Goal: Information Seeking & Learning: Compare options

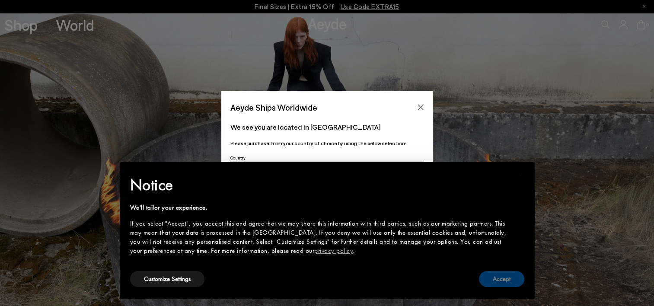
click at [509, 285] on button "Accept" at bounding box center [501, 279] width 45 height 16
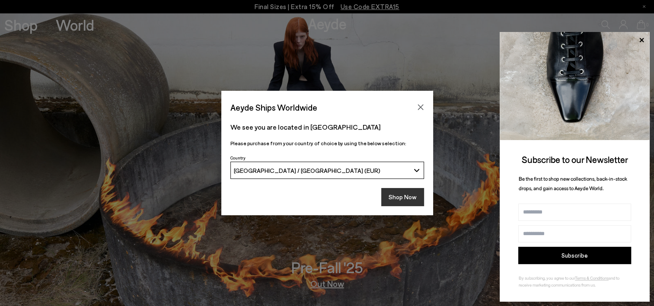
click at [397, 201] on button "Shop Now" at bounding box center [402, 197] width 43 height 18
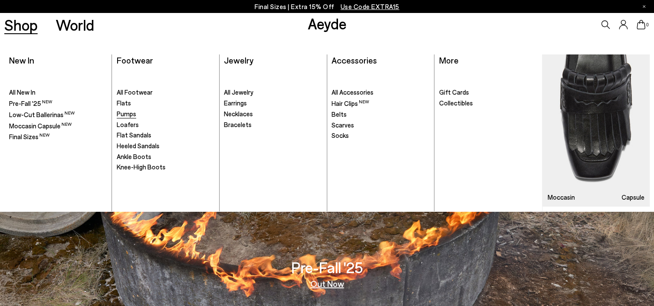
click at [125, 114] on span "Pumps" at bounding box center [126, 114] width 19 height 8
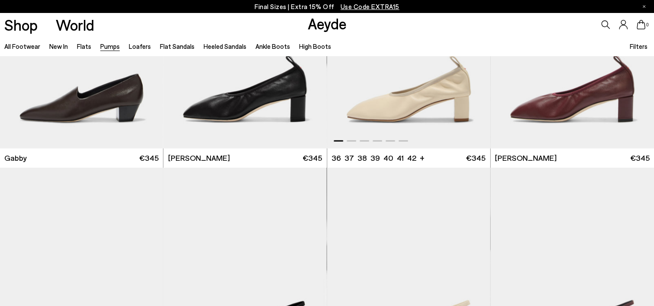
scroll to position [1427, 0]
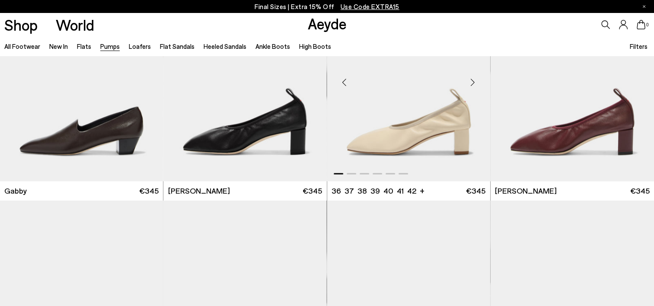
click at [474, 81] on div "Next slide" at bounding box center [473, 82] width 26 height 26
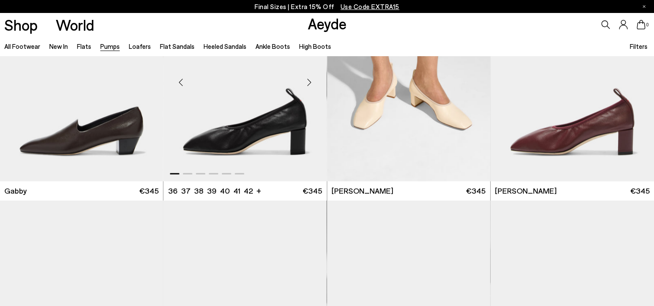
click at [310, 85] on div "Next slide" at bounding box center [310, 82] width 26 height 26
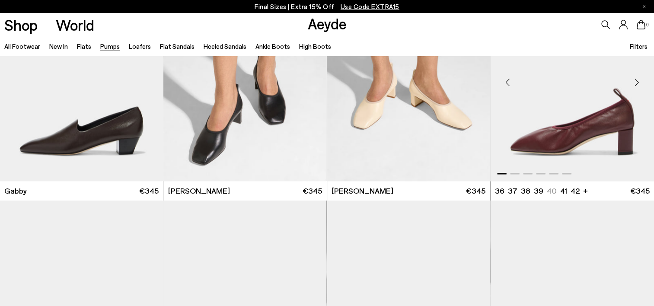
click at [634, 85] on div "Next slide" at bounding box center [637, 82] width 26 height 26
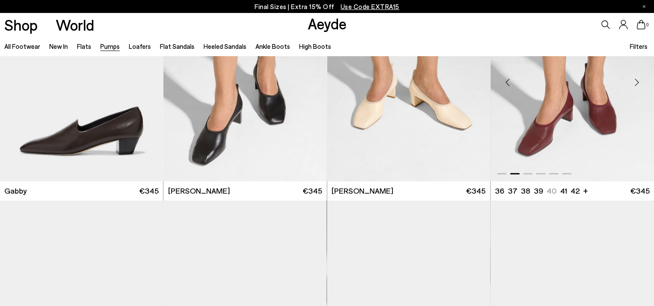
click at [634, 85] on div "Next slide" at bounding box center [637, 82] width 26 height 26
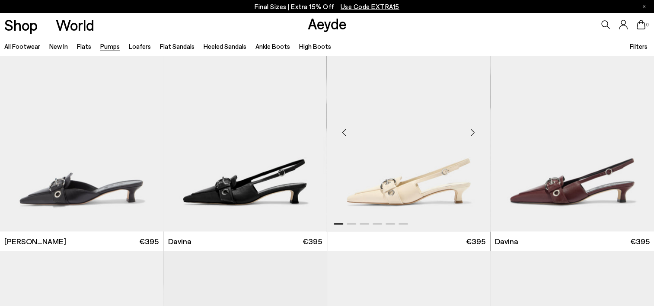
scroll to position [1600, 0]
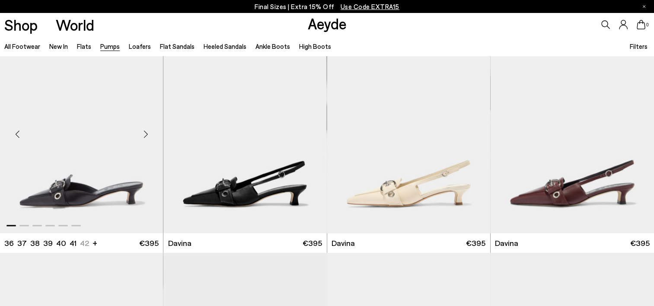
click at [147, 130] on div "Next slide" at bounding box center [146, 134] width 26 height 26
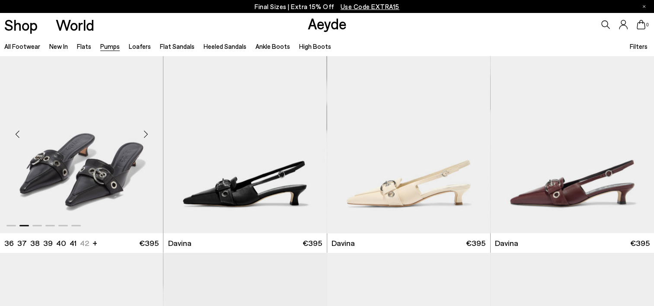
click at [147, 130] on div "Next slide" at bounding box center [146, 134] width 26 height 26
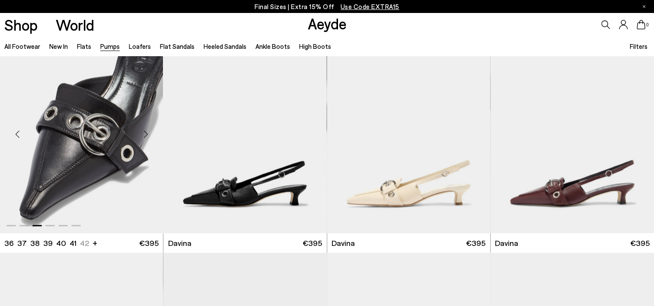
click at [147, 130] on div "Next slide" at bounding box center [146, 134] width 26 height 26
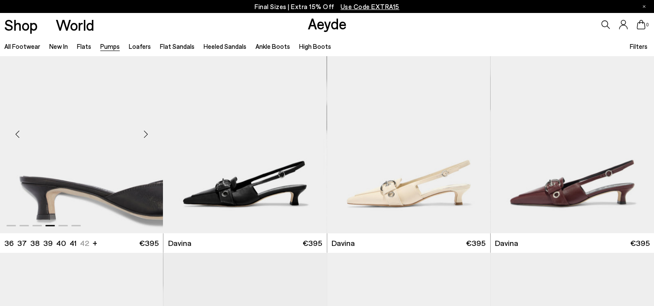
click at [147, 130] on div "Next slide" at bounding box center [146, 134] width 26 height 26
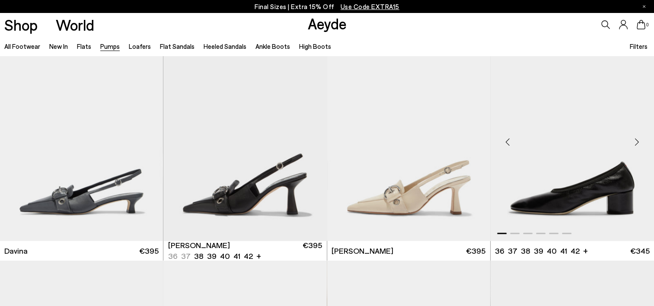
scroll to position [1816, 0]
click at [637, 139] on div "Next slide" at bounding box center [637, 142] width 26 height 26
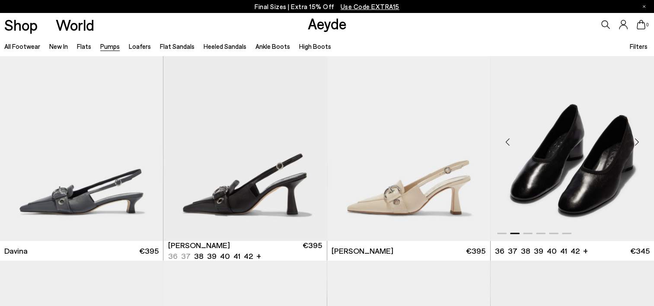
click at [637, 139] on div "Next slide" at bounding box center [637, 142] width 26 height 26
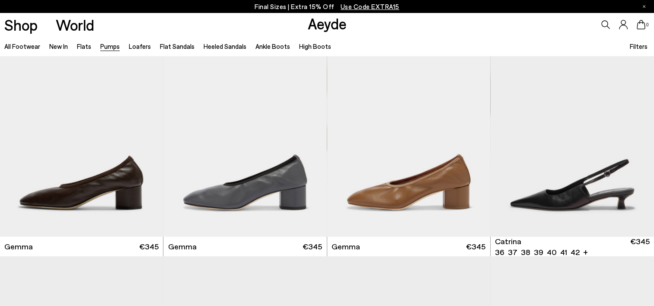
scroll to position [2076, 0]
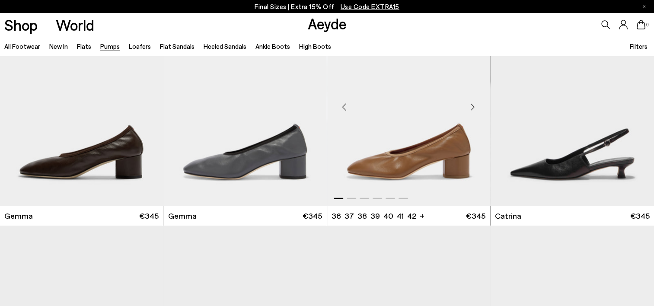
click at [472, 110] on div "Next slide" at bounding box center [473, 107] width 26 height 26
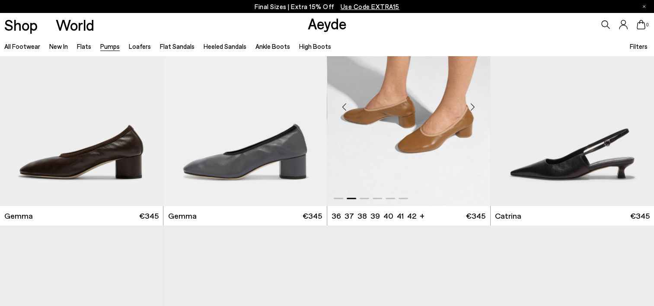
click at [472, 110] on div "Next slide" at bounding box center [473, 107] width 26 height 26
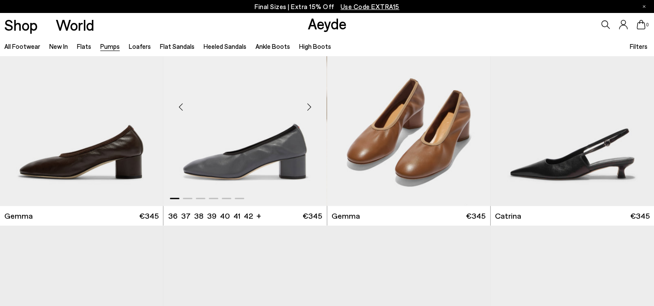
click at [314, 108] on div "Next slide" at bounding box center [310, 107] width 26 height 26
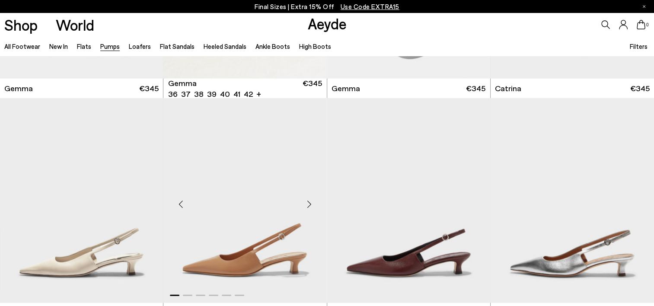
scroll to position [2206, 0]
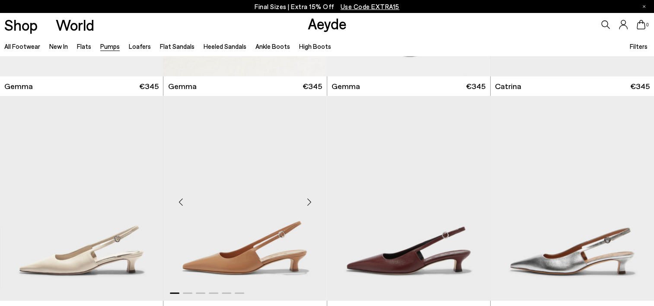
click at [311, 203] on div "Next slide" at bounding box center [310, 202] width 26 height 26
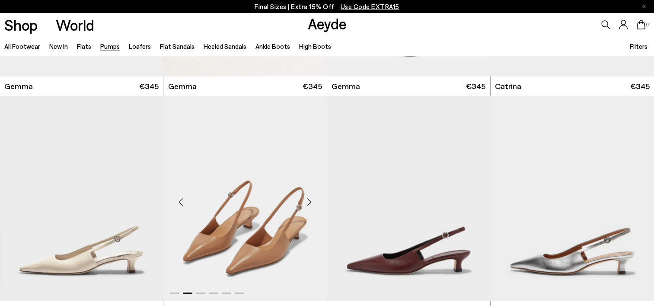
click at [311, 203] on div "Next slide" at bounding box center [310, 202] width 26 height 26
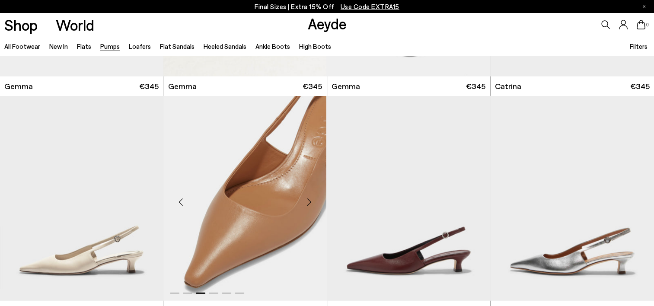
click at [311, 203] on div "Next slide" at bounding box center [310, 202] width 26 height 26
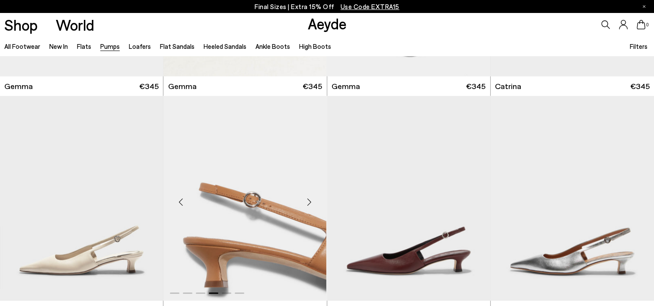
click at [311, 203] on div "Next slide" at bounding box center [310, 202] width 26 height 26
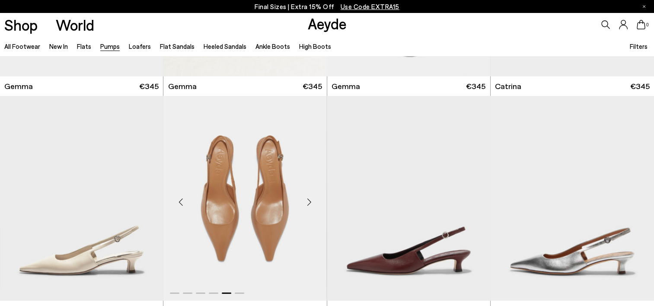
click at [311, 203] on div "Next slide" at bounding box center [310, 202] width 26 height 26
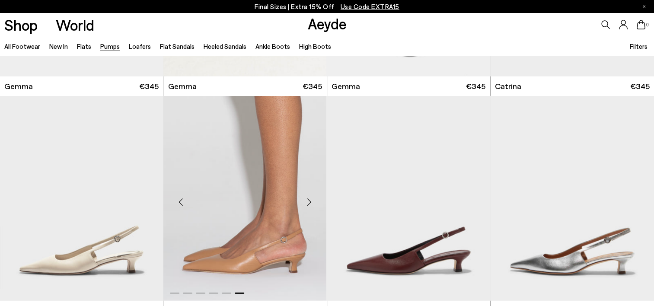
click at [311, 203] on div "Next slide" at bounding box center [310, 202] width 26 height 26
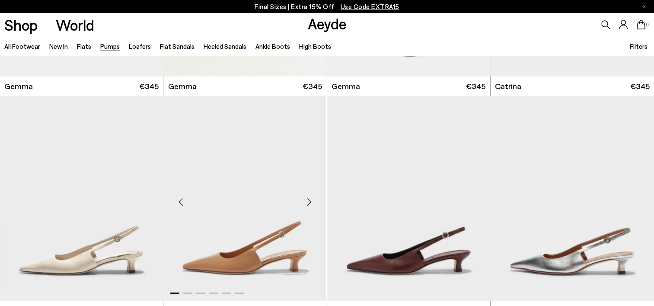
click at [184, 197] on div "Previous slide" at bounding box center [181, 202] width 26 height 26
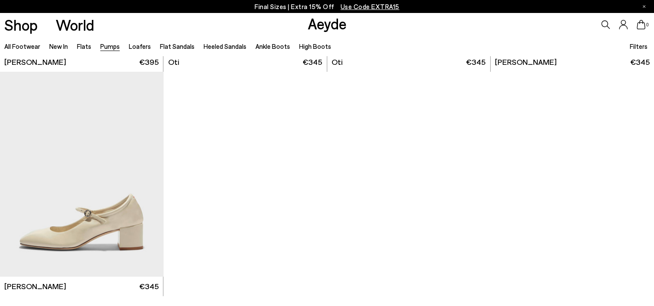
scroll to position [3849, 0]
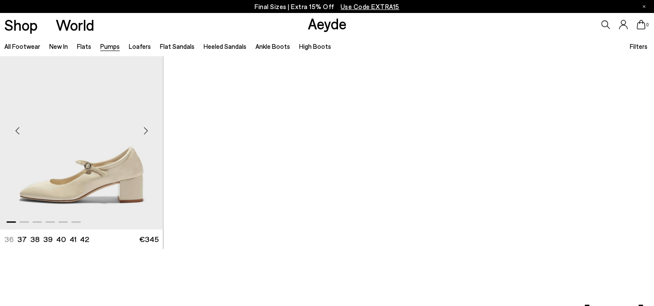
click at [148, 129] on div "Next slide" at bounding box center [146, 131] width 26 height 26
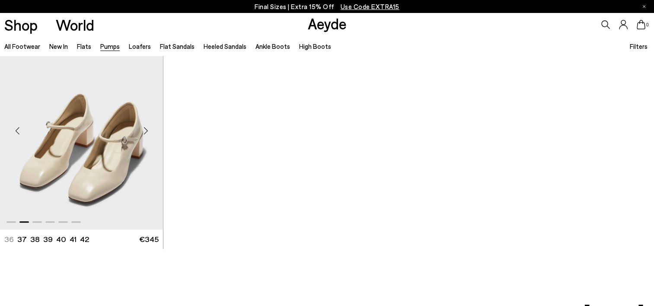
click at [148, 129] on div "Next slide" at bounding box center [146, 131] width 26 height 26
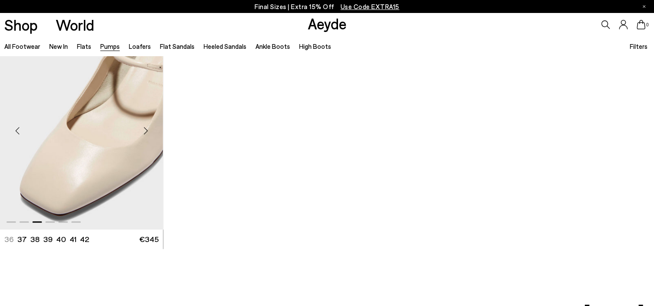
click at [148, 129] on div "Next slide" at bounding box center [146, 131] width 26 height 26
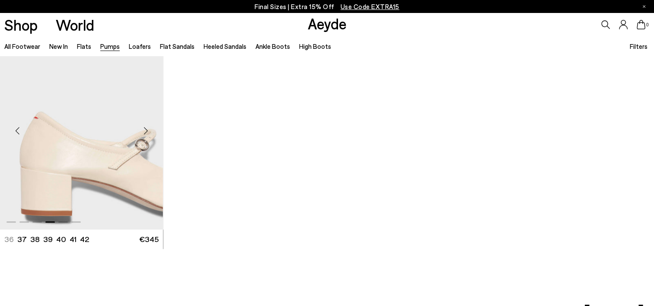
click at [148, 129] on div "Next slide" at bounding box center [146, 131] width 26 height 26
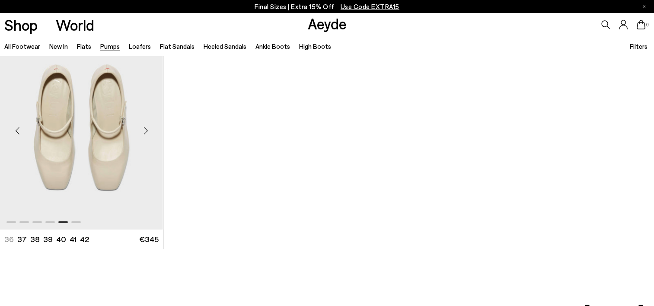
click at [148, 129] on div "Next slide" at bounding box center [146, 131] width 26 height 26
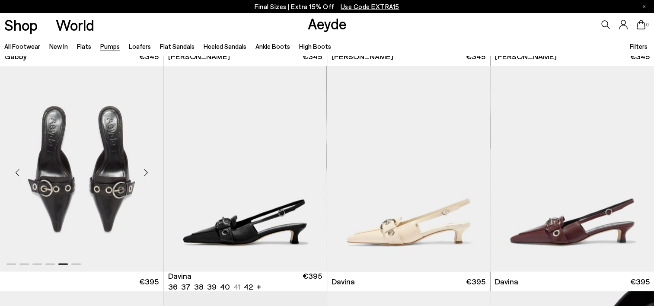
scroll to position [1557, 0]
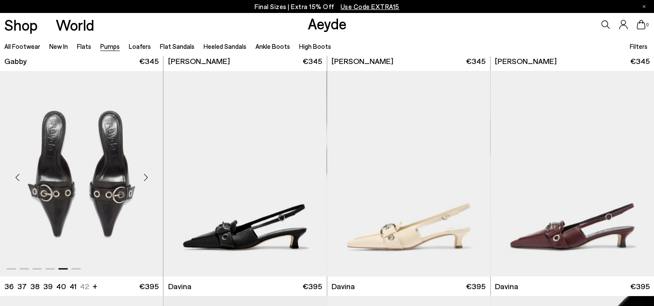
click at [145, 176] on div "Next slide" at bounding box center [146, 177] width 26 height 26
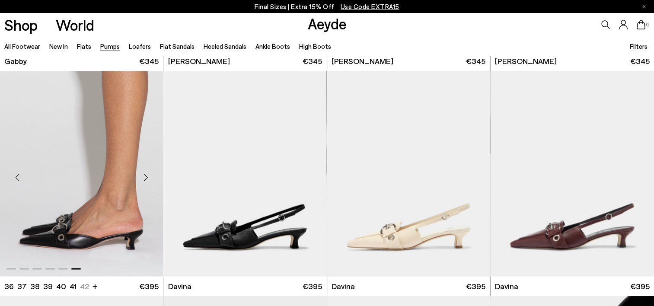
click at [145, 176] on div "Next slide" at bounding box center [146, 177] width 26 height 26
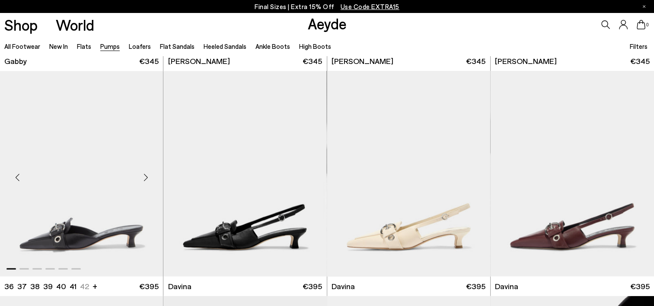
click at [145, 176] on div "Next slide" at bounding box center [146, 177] width 26 height 26
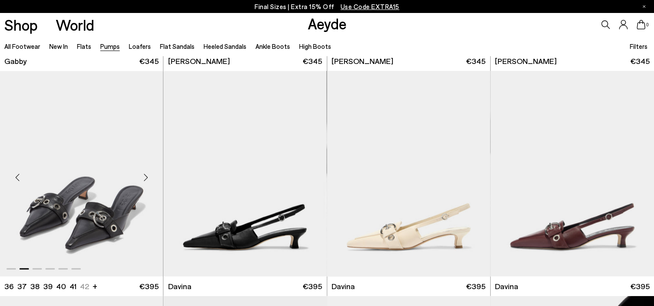
click at [145, 176] on div "Next slide" at bounding box center [146, 177] width 26 height 26
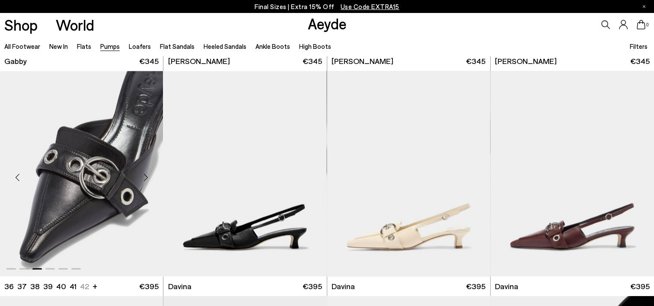
click at [145, 176] on div "Next slide" at bounding box center [146, 177] width 26 height 26
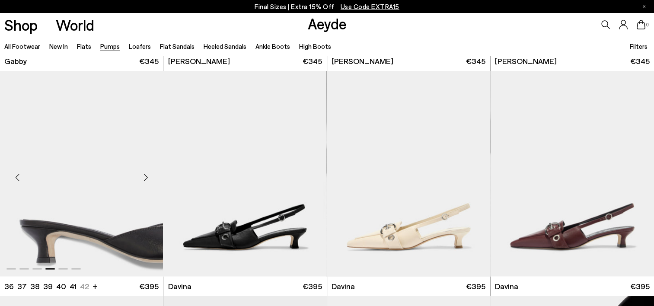
click at [145, 176] on div "Next slide" at bounding box center [146, 177] width 26 height 26
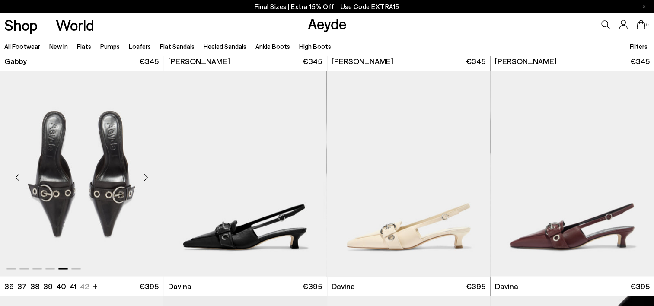
click at [145, 176] on div "Next slide" at bounding box center [146, 177] width 26 height 26
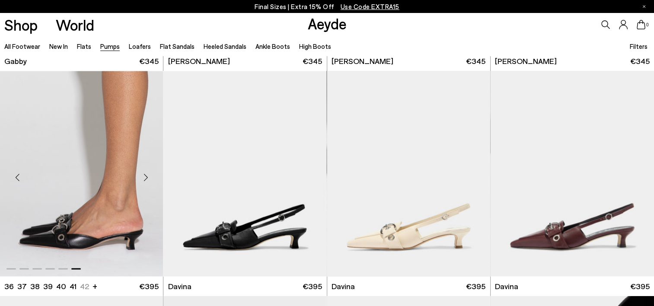
click at [145, 176] on div "Next slide" at bounding box center [146, 177] width 26 height 26
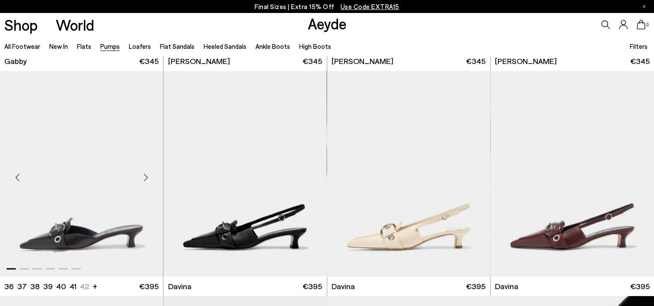
click at [145, 176] on div "Next slide" at bounding box center [146, 177] width 26 height 26
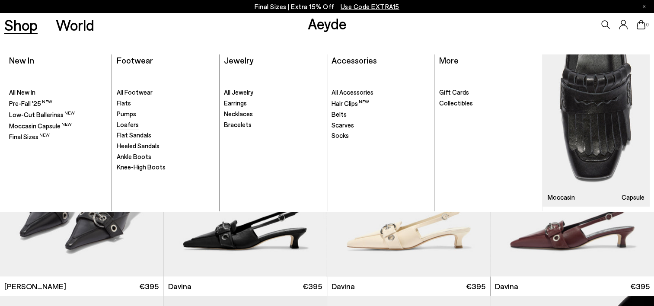
click at [135, 123] on span "Loafers" at bounding box center [128, 125] width 22 height 8
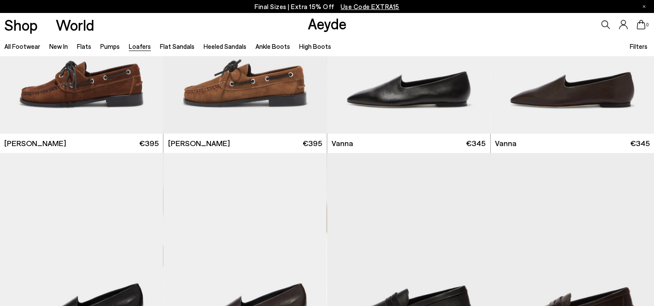
scroll to position [1168, 0]
